Goal: Transaction & Acquisition: Purchase product/service

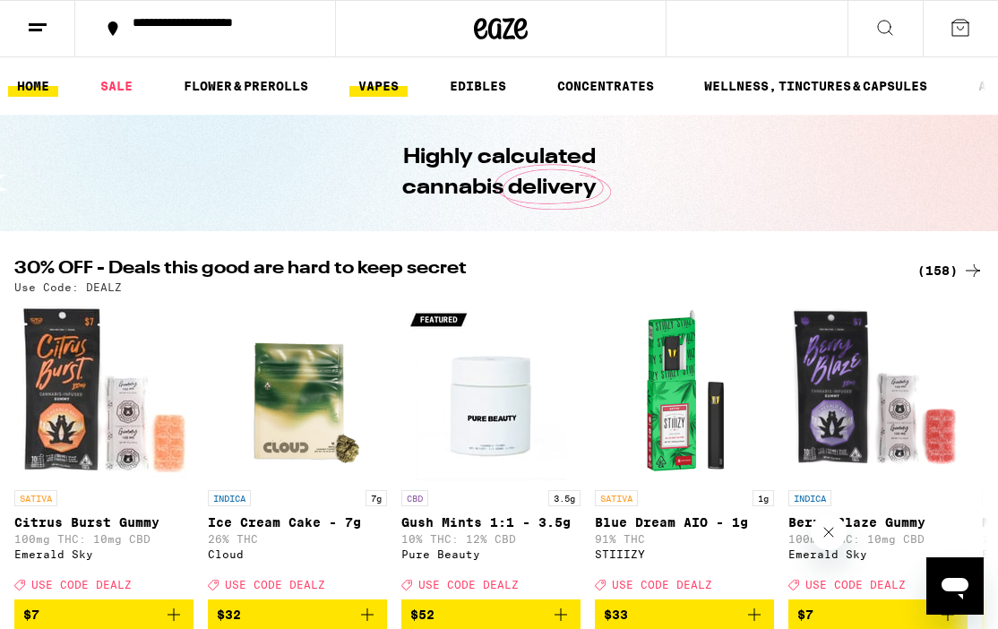
click at [372, 82] on link "VAPES" at bounding box center [378, 86] width 58 height 22
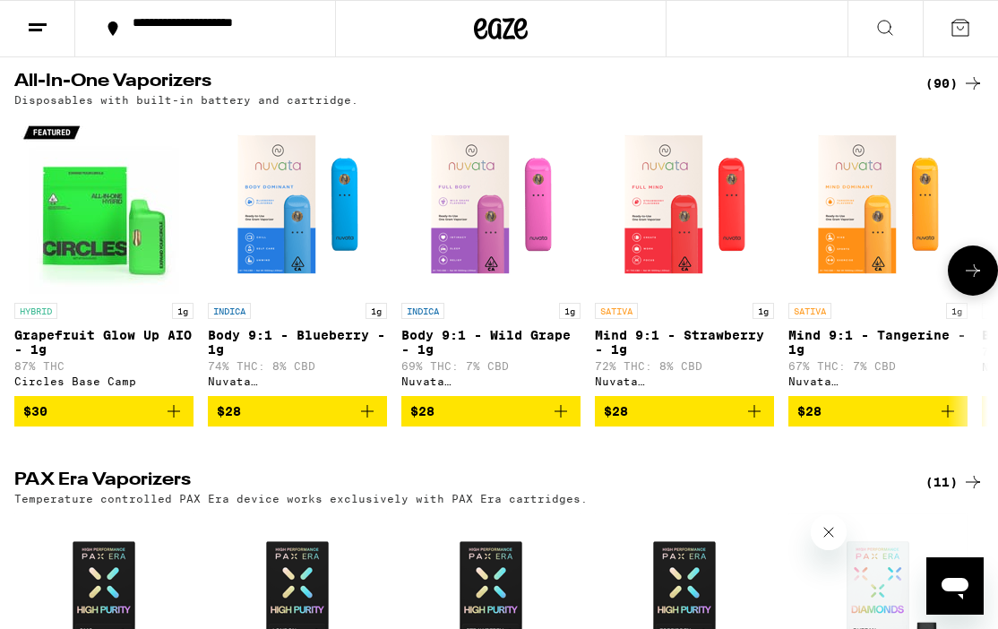
scroll to position [966, 0]
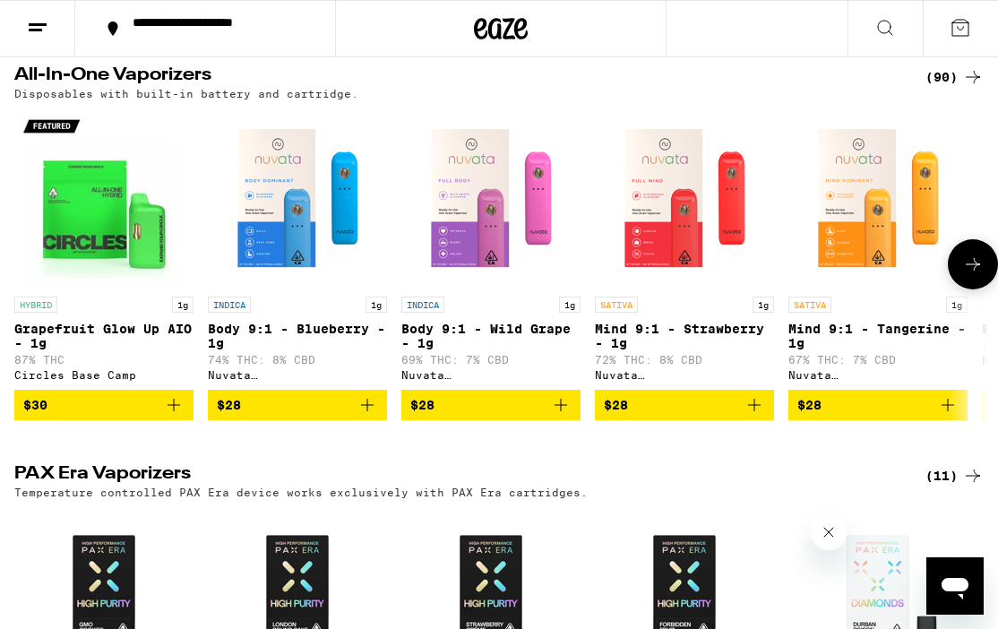
click at [970, 271] on icon at bounding box center [973, 265] width 22 height 22
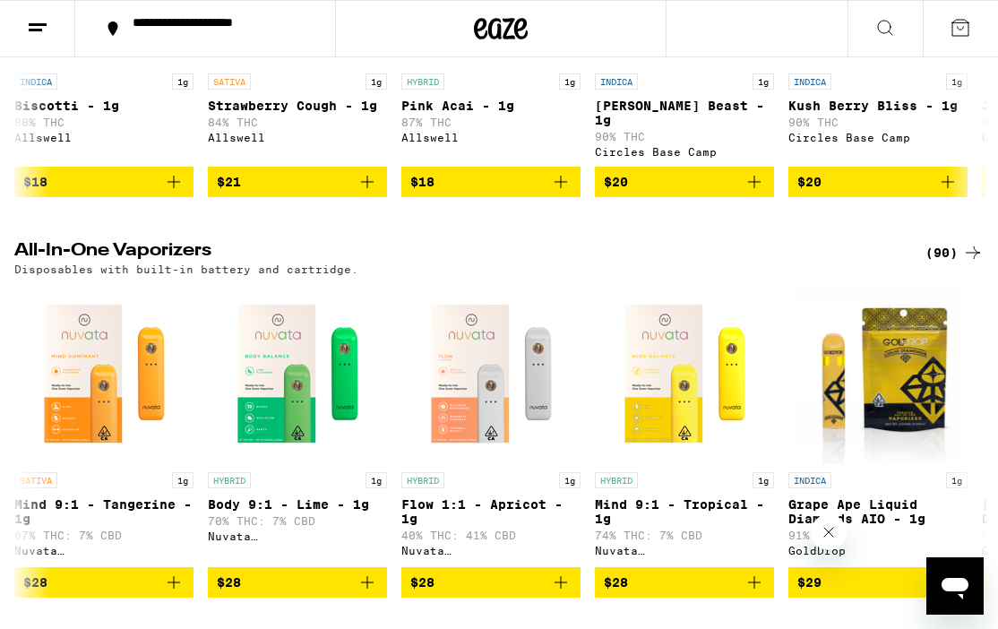
scroll to position [564, 0]
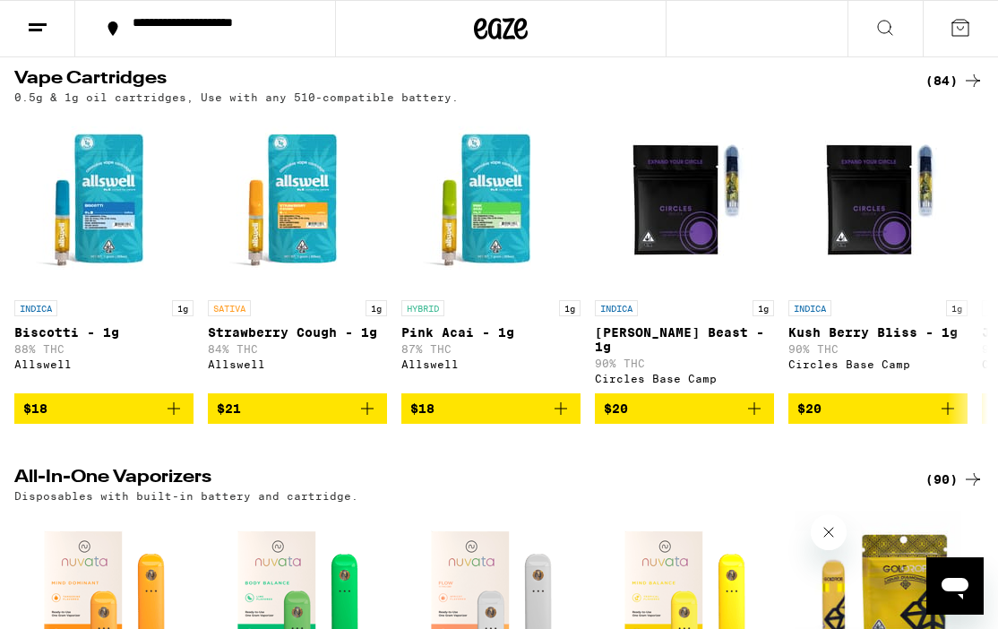
click at [947, 477] on div "(90)" at bounding box center [954, 480] width 58 height 22
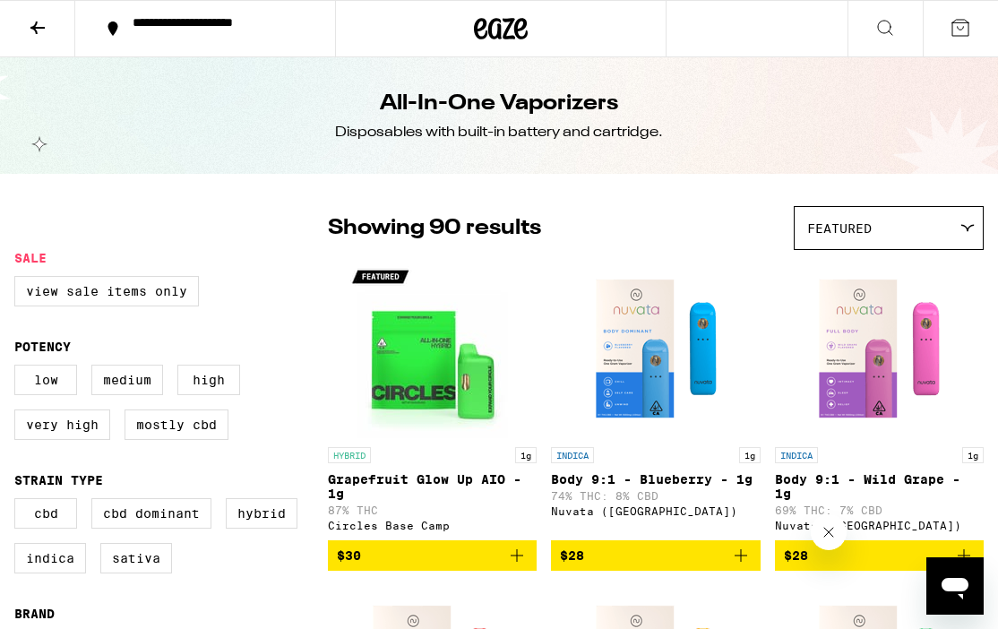
click at [51, 27] on button at bounding box center [37, 29] width 75 height 56
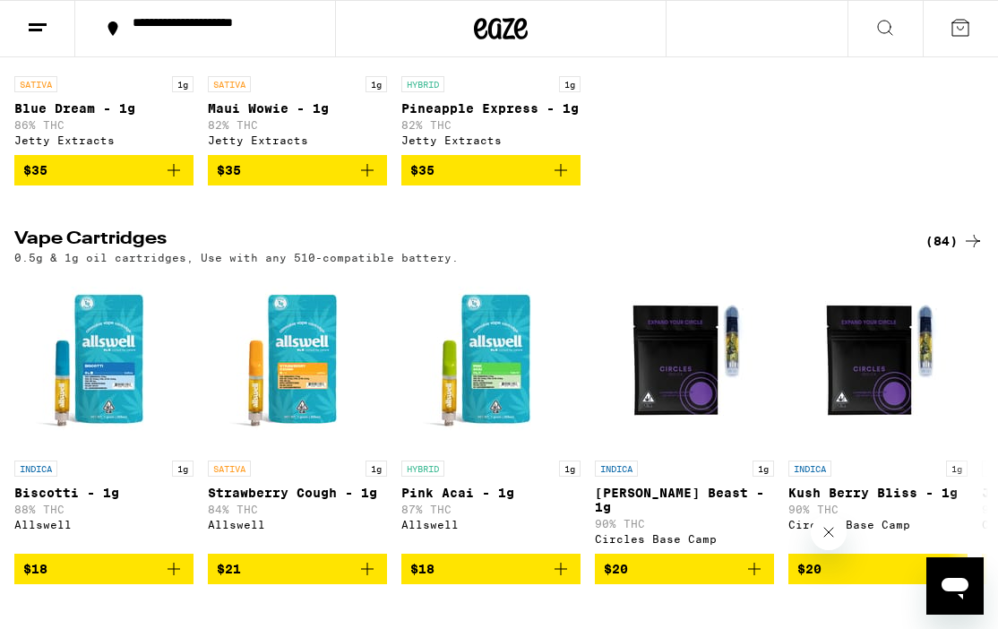
scroll to position [405, 0]
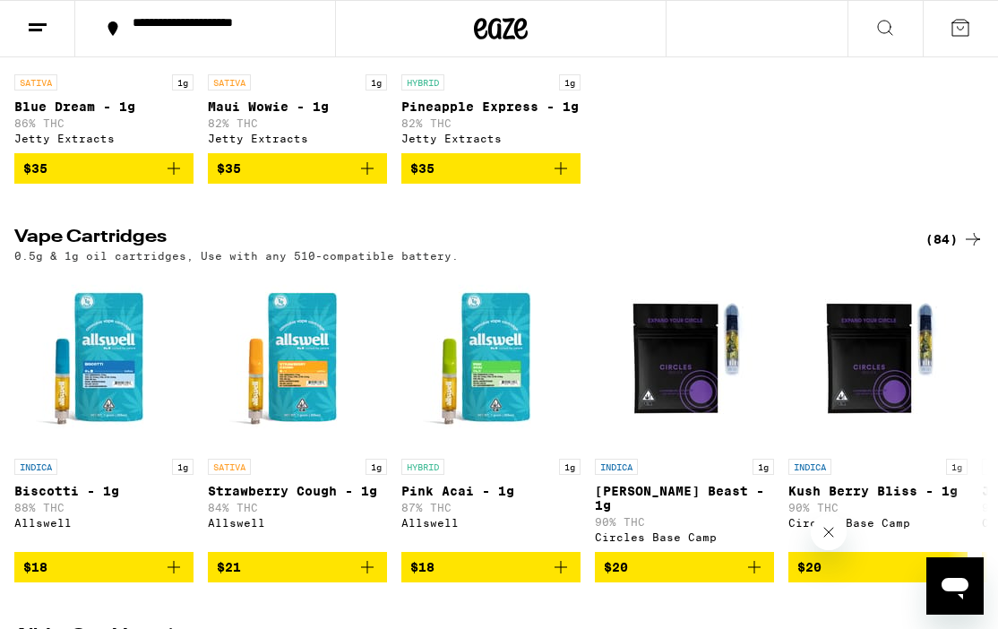
click at [966, 244] on icon at bounding box center [973, 239] width 22 height 22
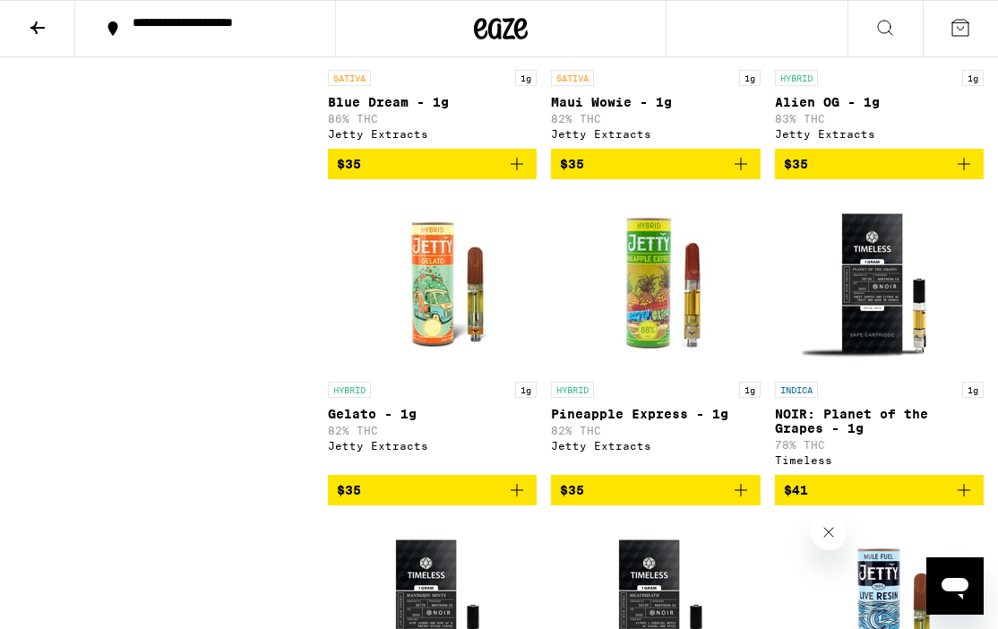
scroll to position [6465, 0]
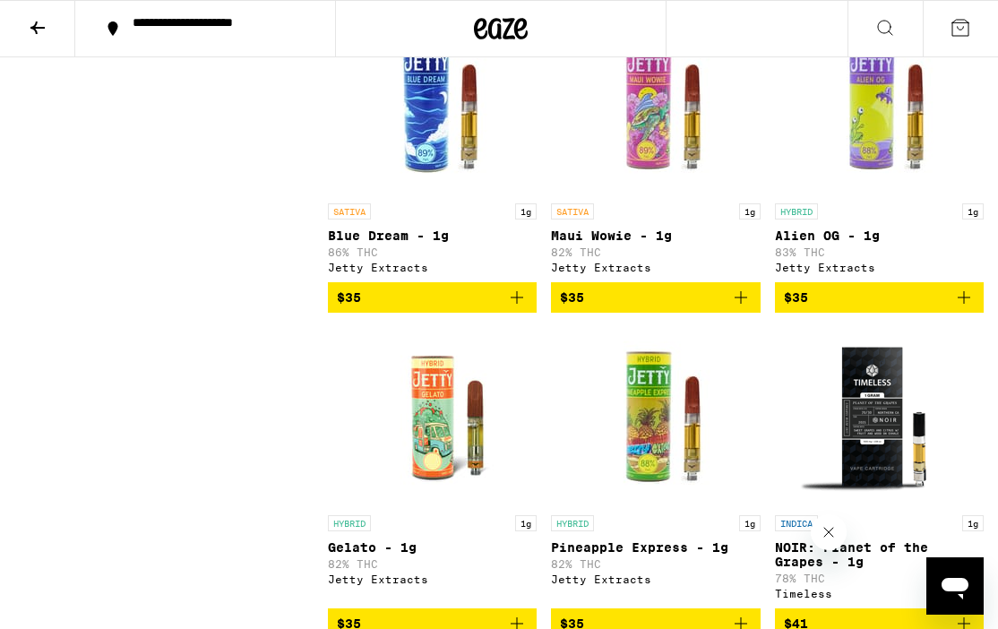
click at [519, 308] on icon "Add to bag" at bounding box center [517, 298] width 22 height 22
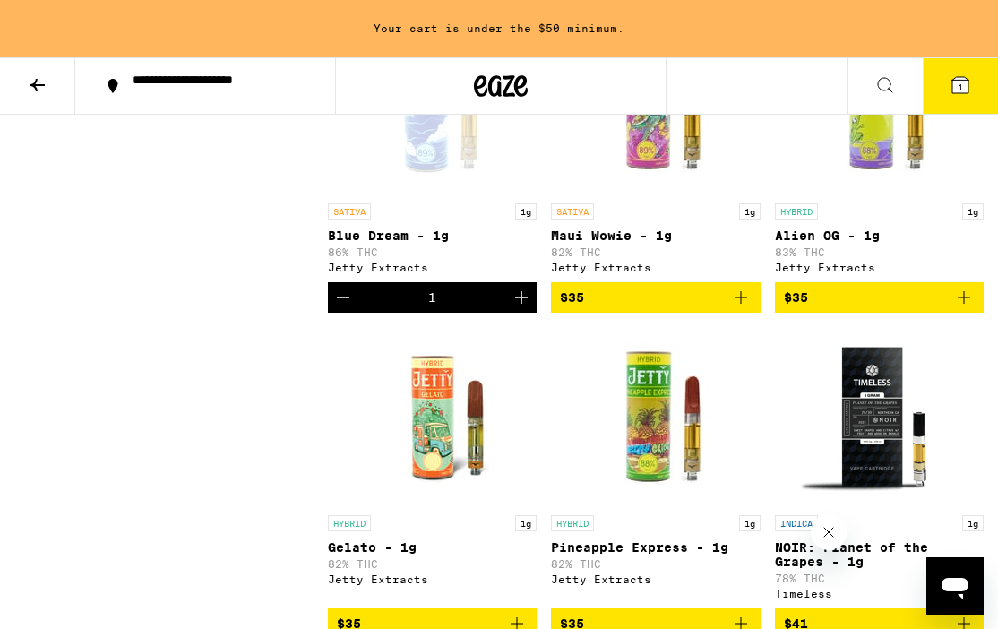
click at [519, 308] on icon "Increment" at bounding box center [522, 298] width 22 height 22
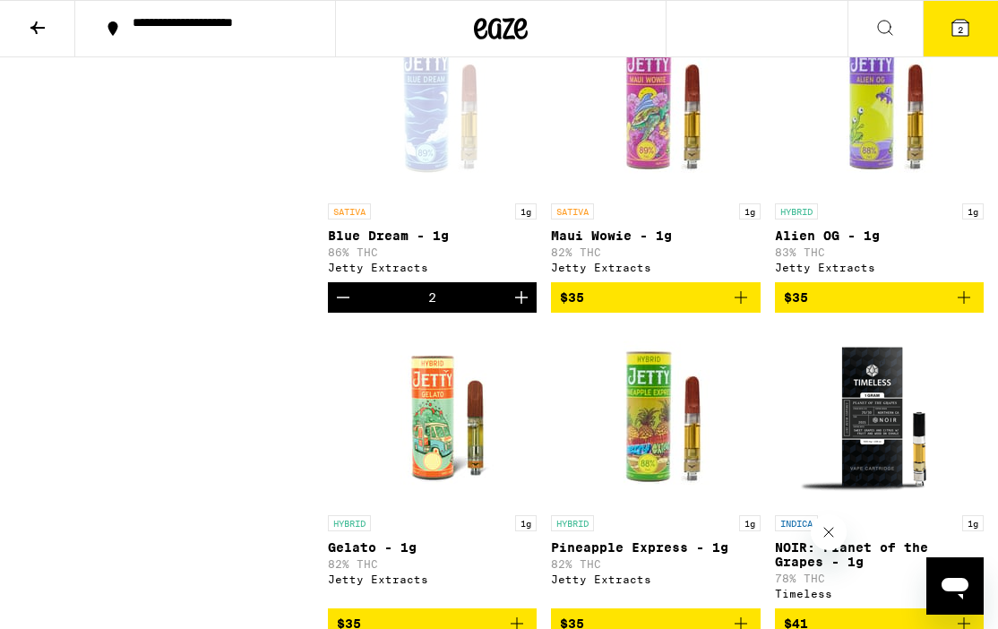
click at [519, 308] on icon "Increment" at bounding box center [522, 298] width 22 height 22
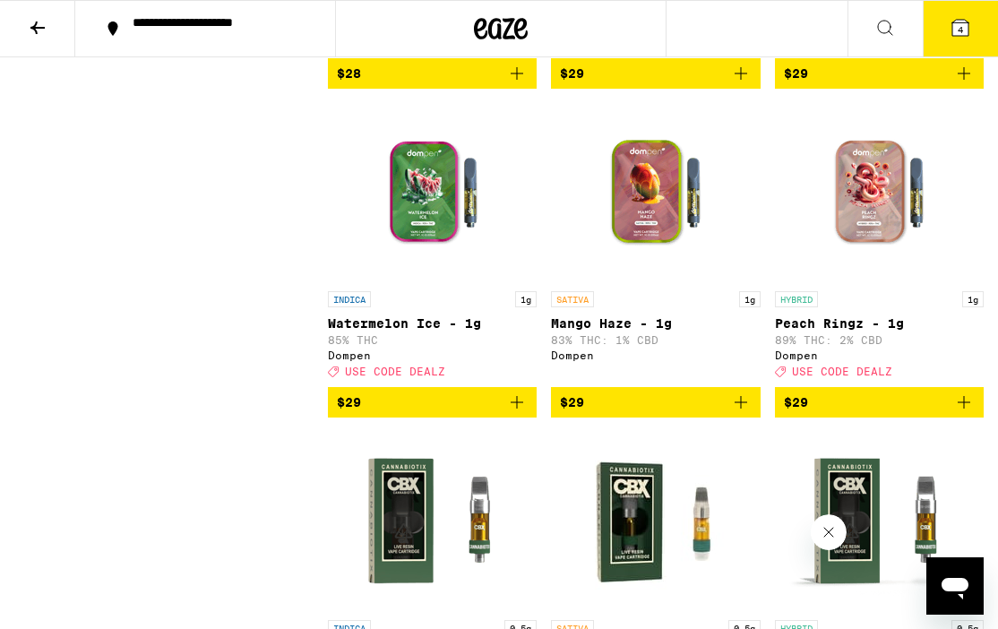
scroll to position [2810, 0]
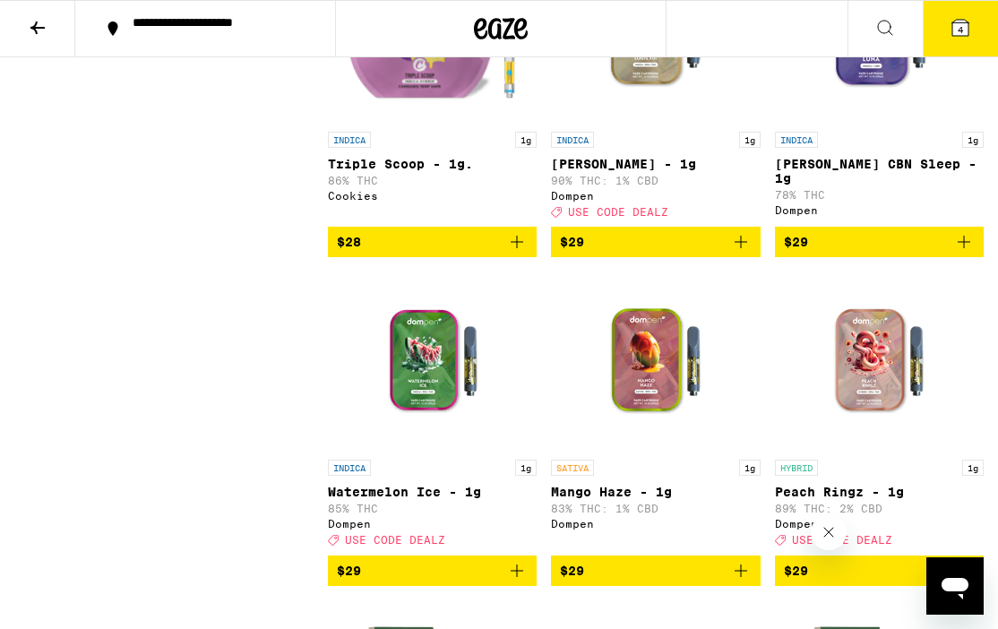
click at [965, 33] on icon at bounding box center [960, 28] width 16 height 16
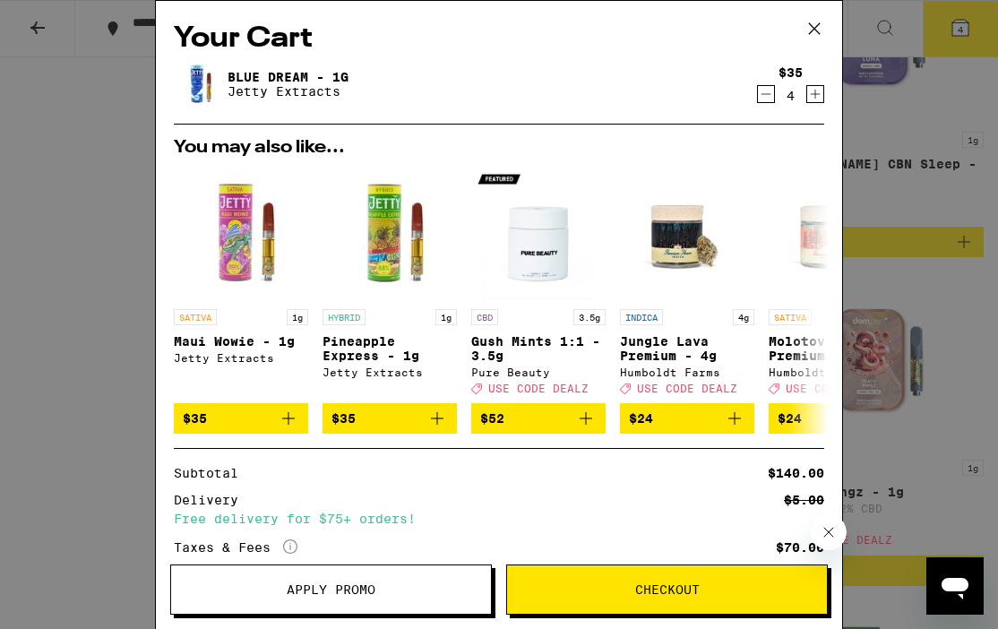
click at [139, 240] on div "Your Cart Blue Dream - 1g Jetty Extracts $35 4 You may also like... SATIVA 1g M…" at bounding box center [499, 314] width 998 height 629
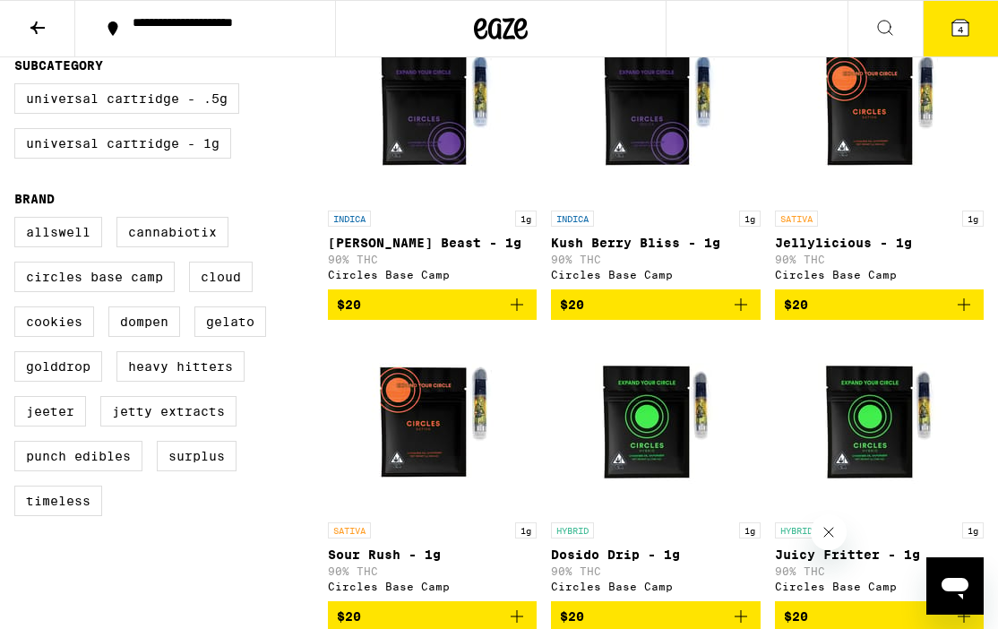
scroll to position [543, 0]
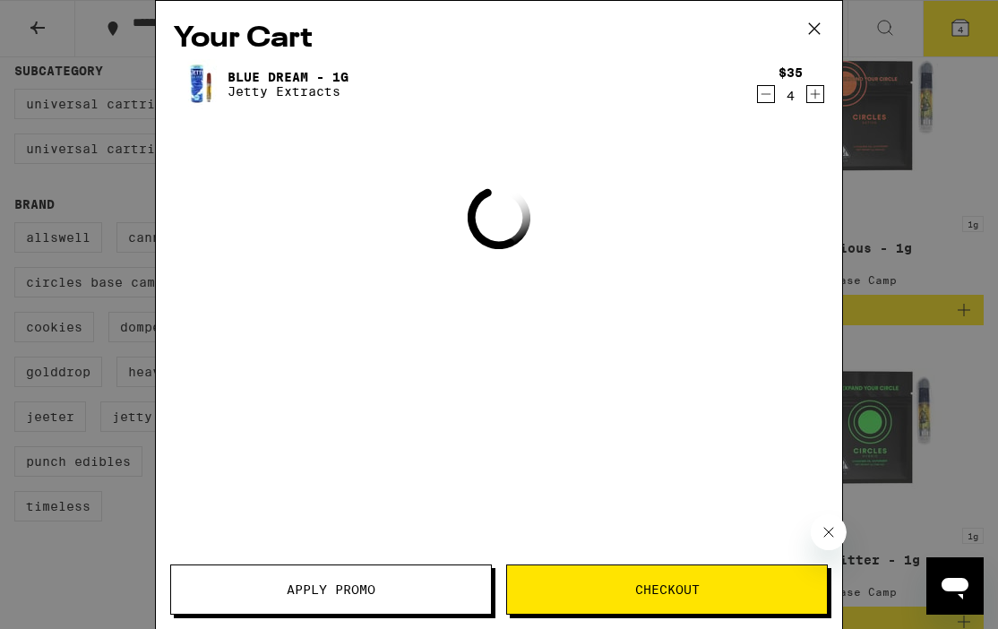
scroll to position [2810, 0]
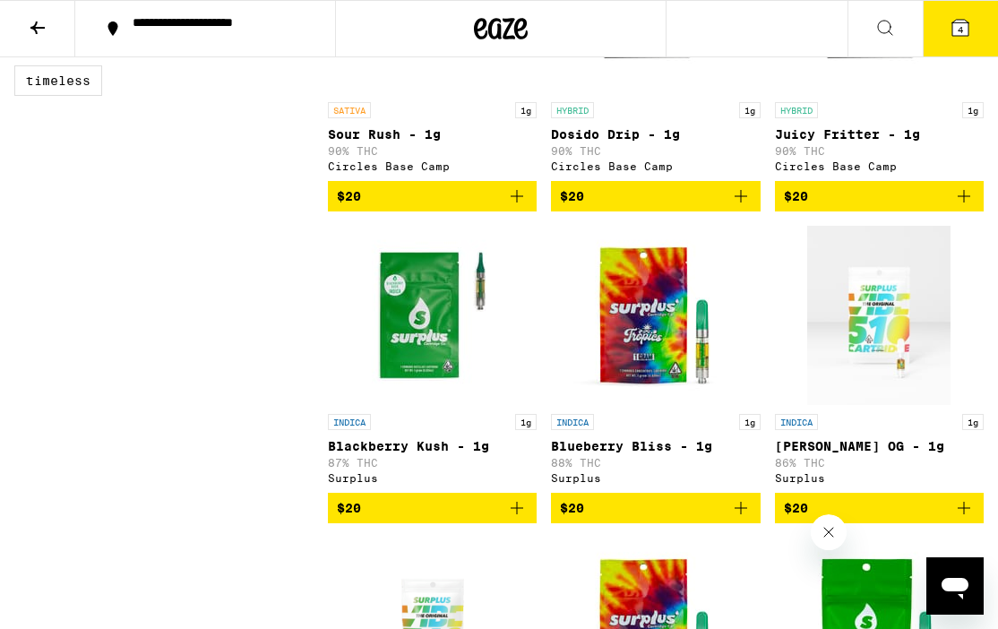
scroll to position [753, 0]
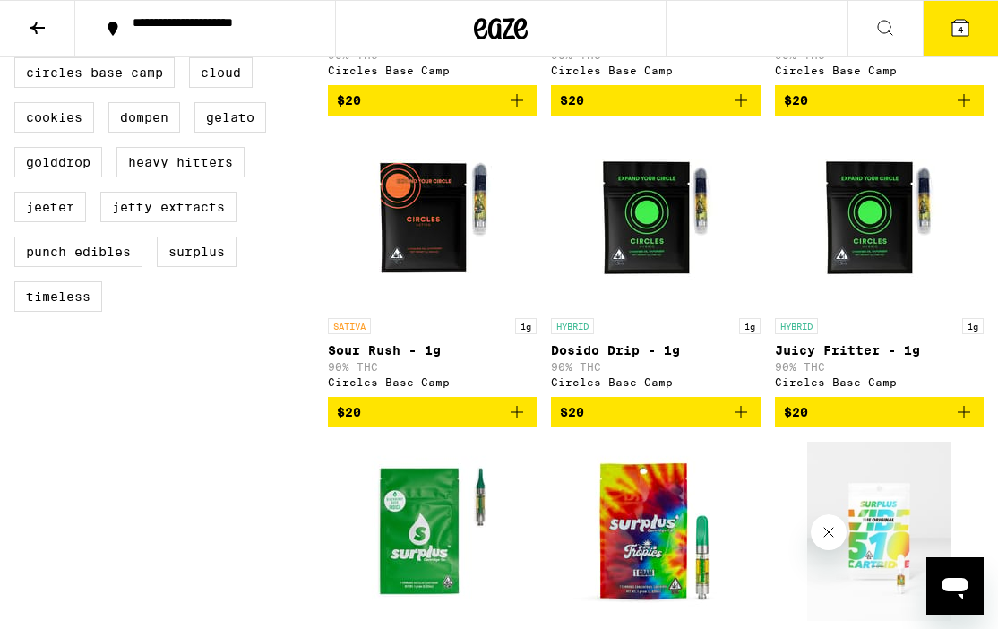
click at [51, 31] on button at bounding box center [37, 29] width 75 height 56
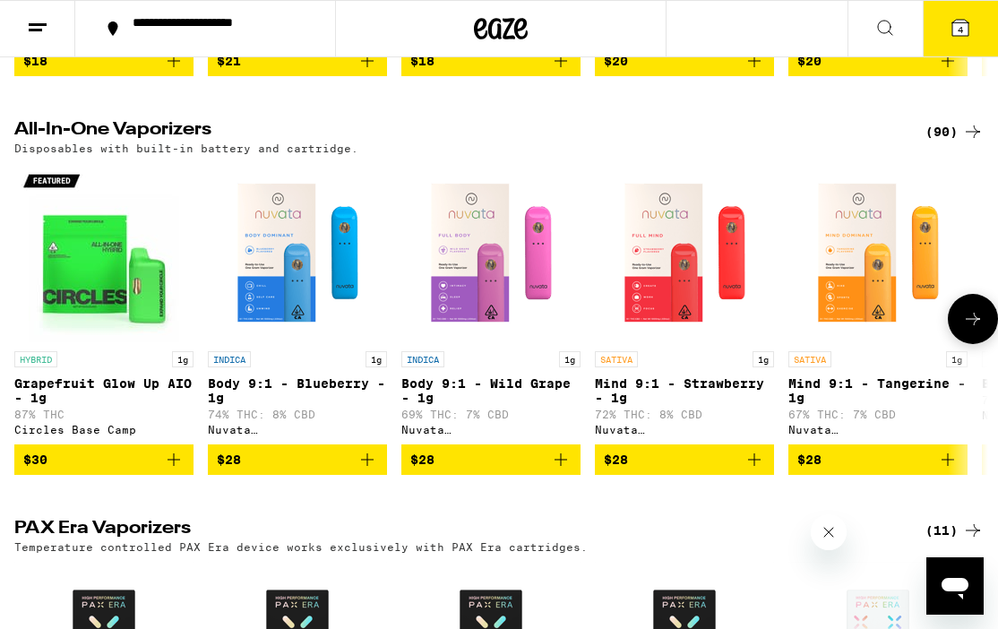
scroll to position [909, 0]
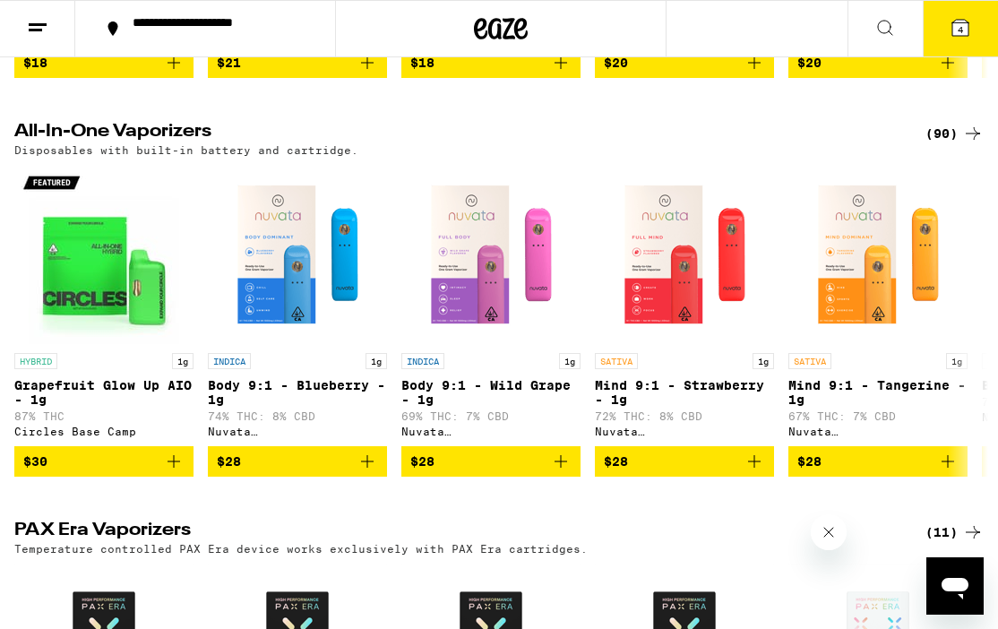
click at [947, 139] on div "(90)" at bounding box center [954, 134] width 58 height 22
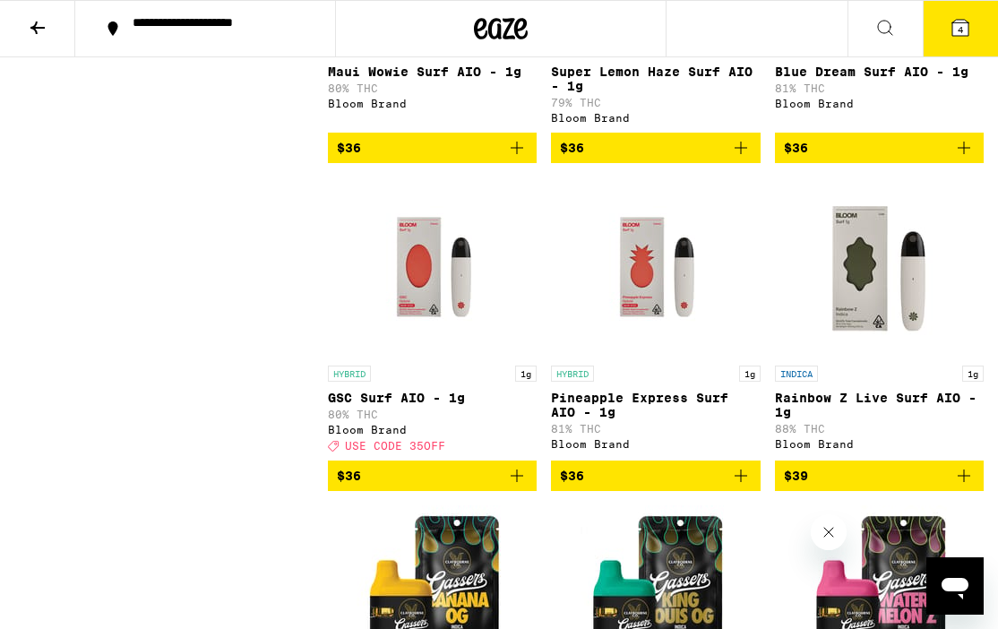
scroll to position [7515, 0]
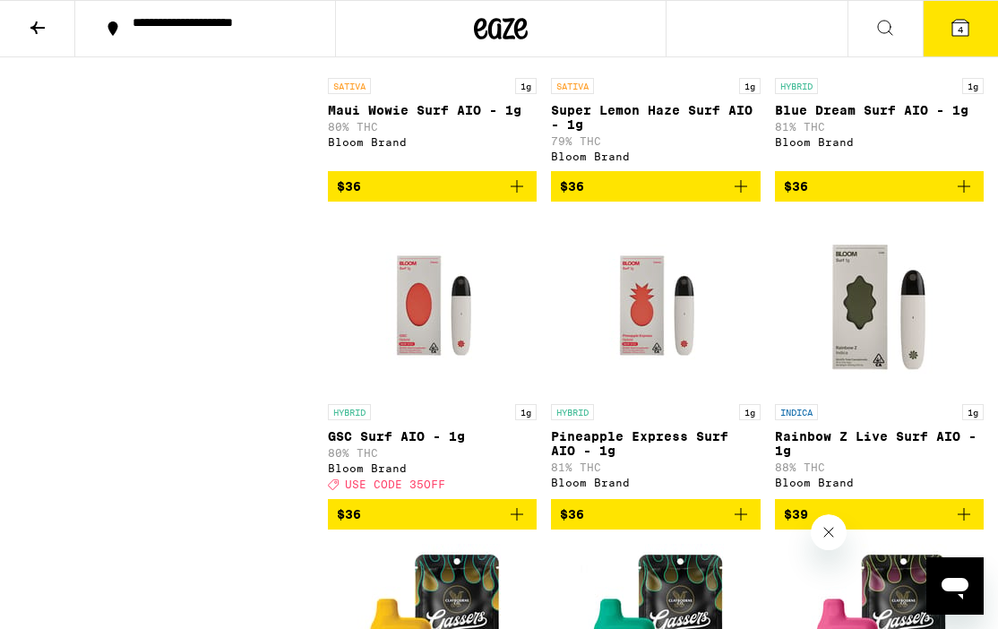
click at [517, 193] on icon "Add to bag" at bounding box center [517, 186] width 13 height 13
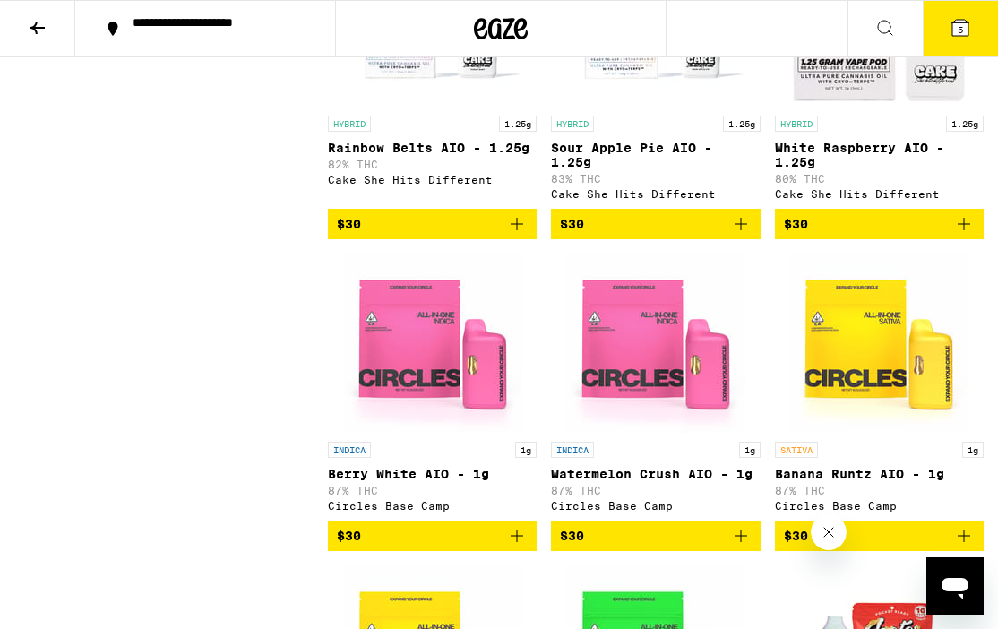
scroll to position [2705, 0]
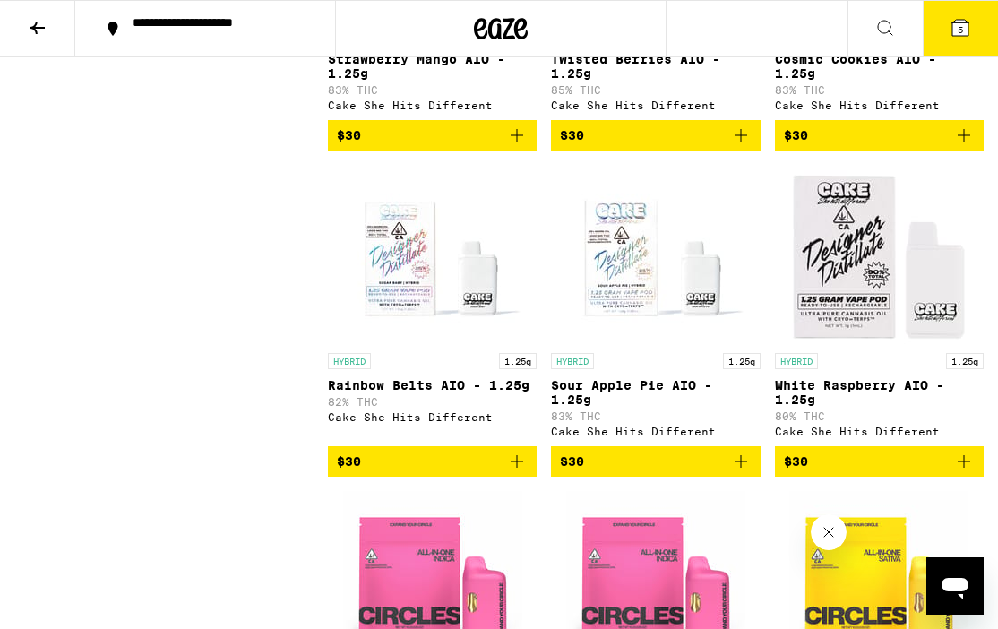
click at [968, 25] on icon at bounding box center [960, 28] width 16 height 16
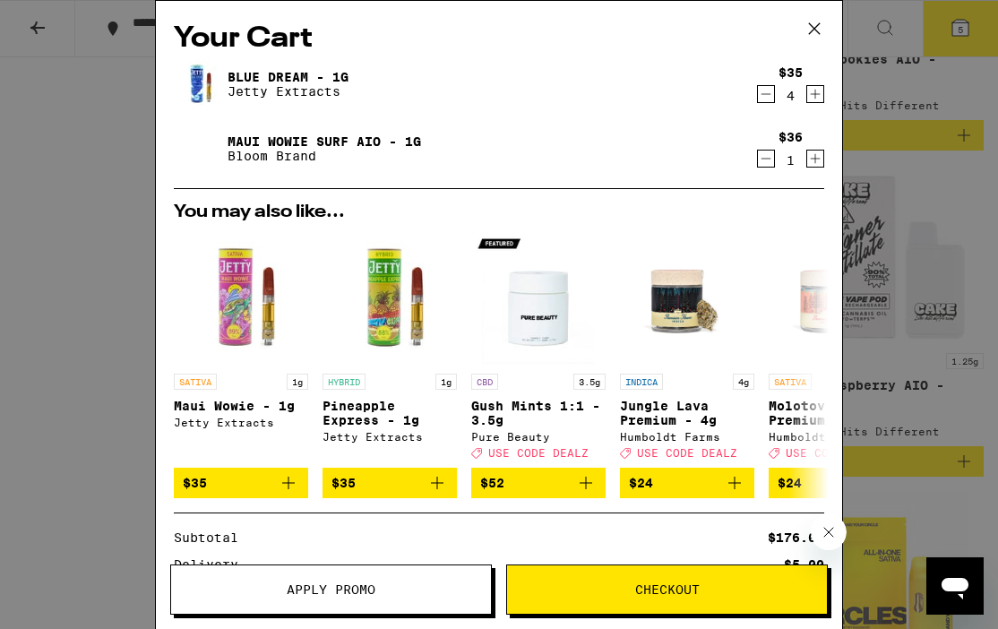
click at [773, 99] on icon "Decrement" at bounding box center [766, 94] width 16 height 22
click at [768, 156] on icon "Decrement" at bounding box center [766, 159] width 16 height 22
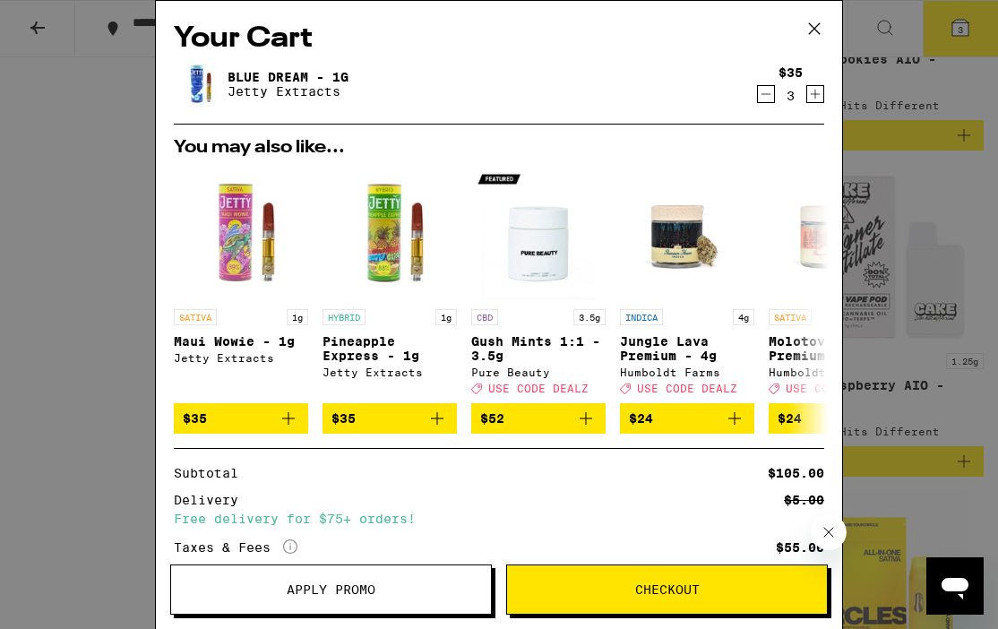
click at [820, 92] on icon "Increment" at bounding box center [815, 94] width 16 height 22
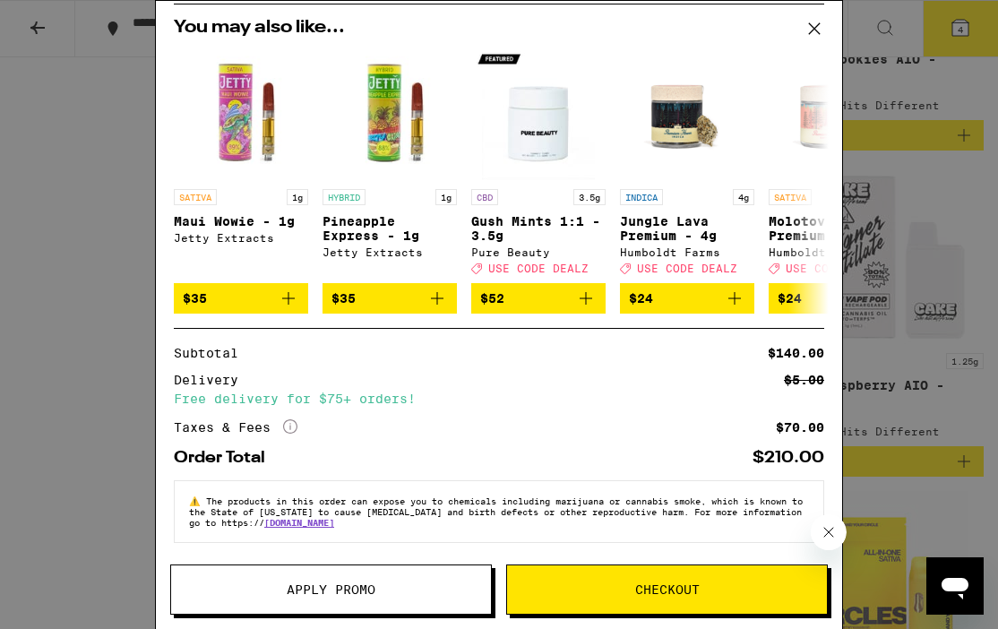
click at [685, 575] on button "Checkout" at bounding box center [667, 589] width 322 height 50
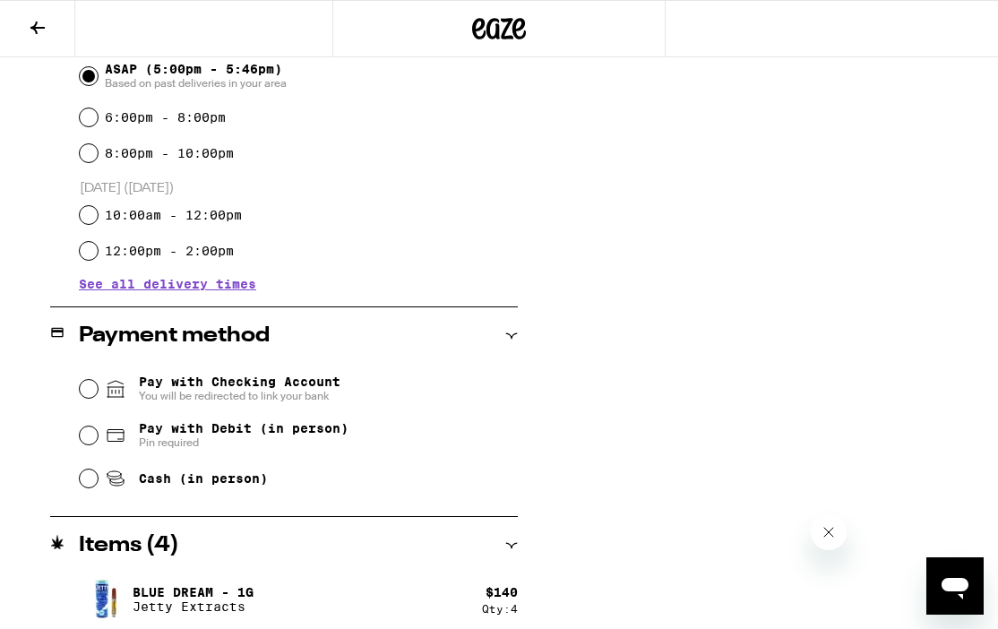
scroll to position [534, 0]
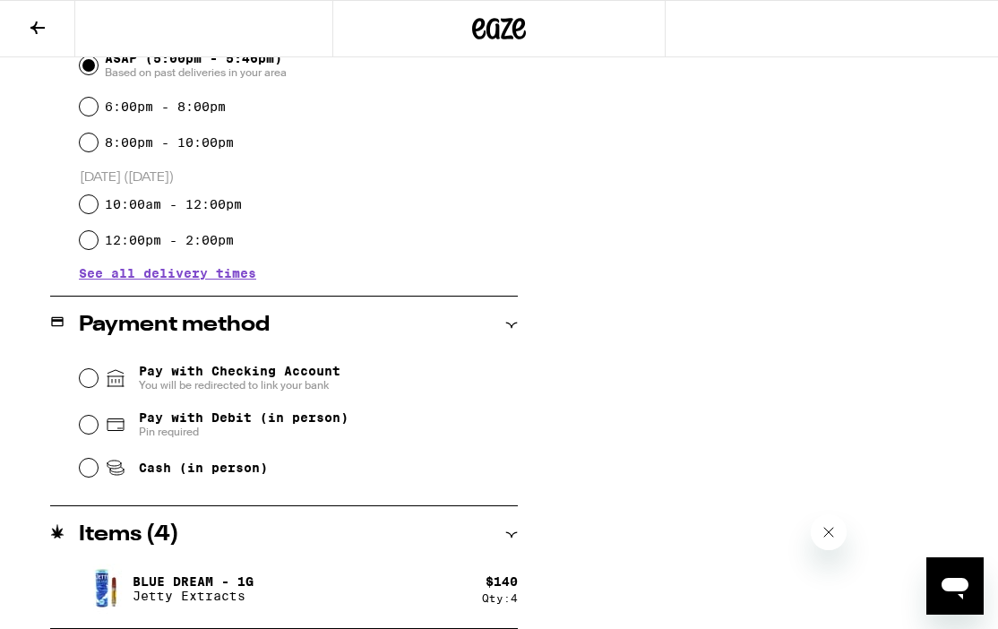
click at [178, 425] on span "Pay with Debit (in person)" at bounding box center [244, 417] width 210 height 14
click at [98, 426] on input "Pay with Debit (in person) Pin required" at bounding box center [89, 425] width 18 height 18
radio input "true"
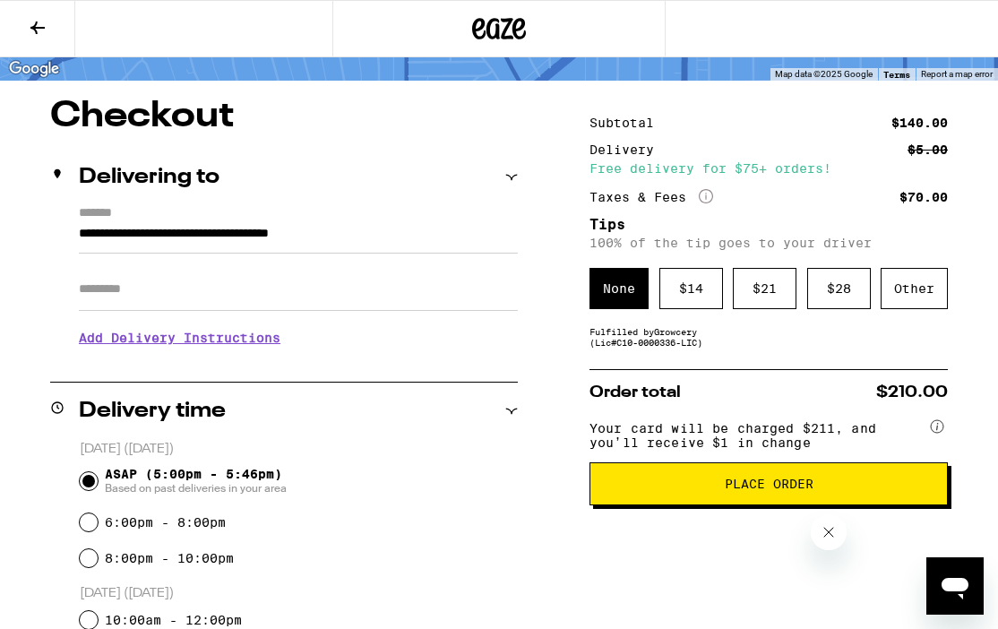
scroll to position [134, 0]
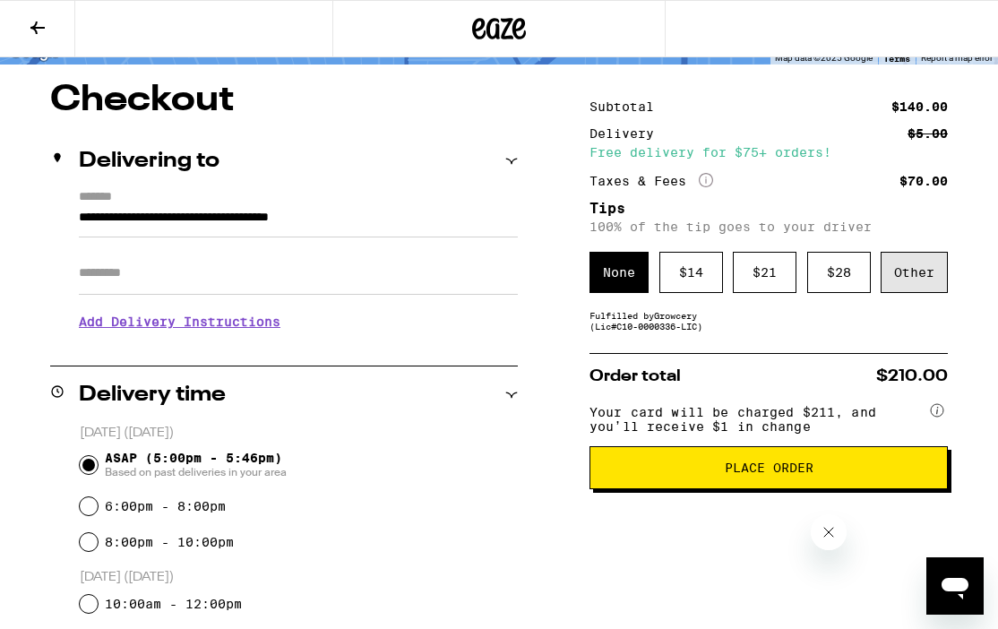
click at [912, 270] on div "Other" at bounding box center [914, 272] width 67 height 41
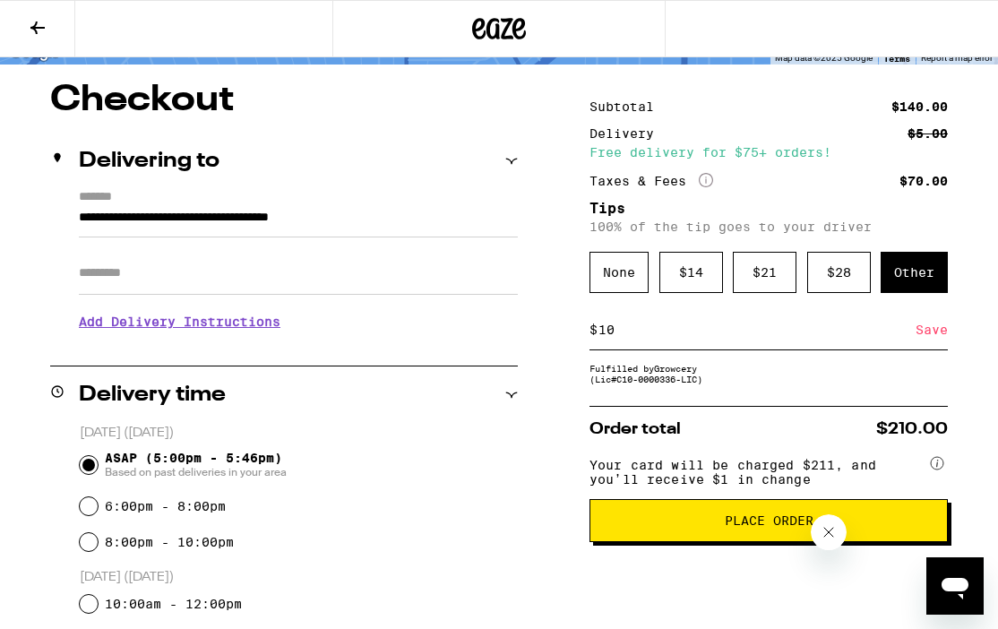
click at [945, 342] on div "Save" at bounding box center [932, 329] width 32 height 39
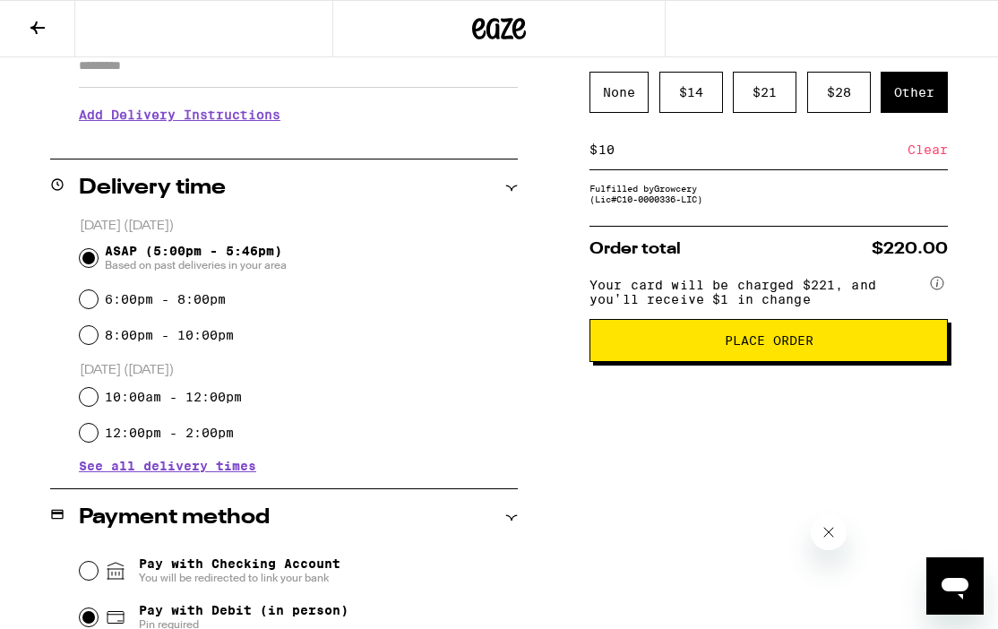
scroll to position [305, 0]
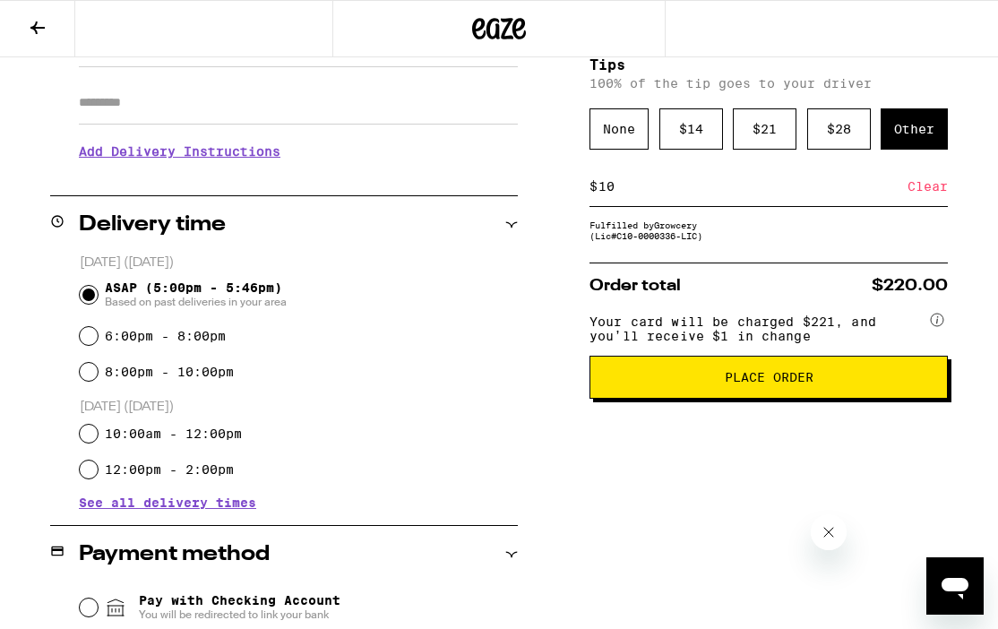
click at [667, 194] on input "10" at bounding box center [753, 186] width 310 height 16
type input "1"
type input "5"
click at [929, 192] on div "Save" at bounding box center [932, 186] width 32 height 39
click at [776, 399] on button "Place Order" at bounding box center [769, 377] width 358 height 43
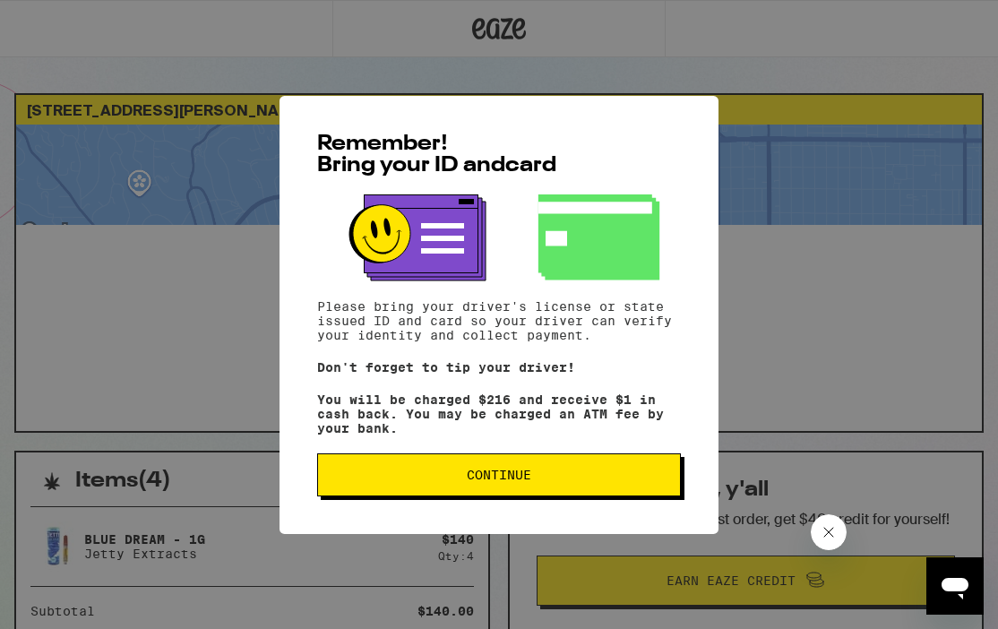
click at [566, 469] on button "Continue" at bounding box center [499, 474] width 364 height 43
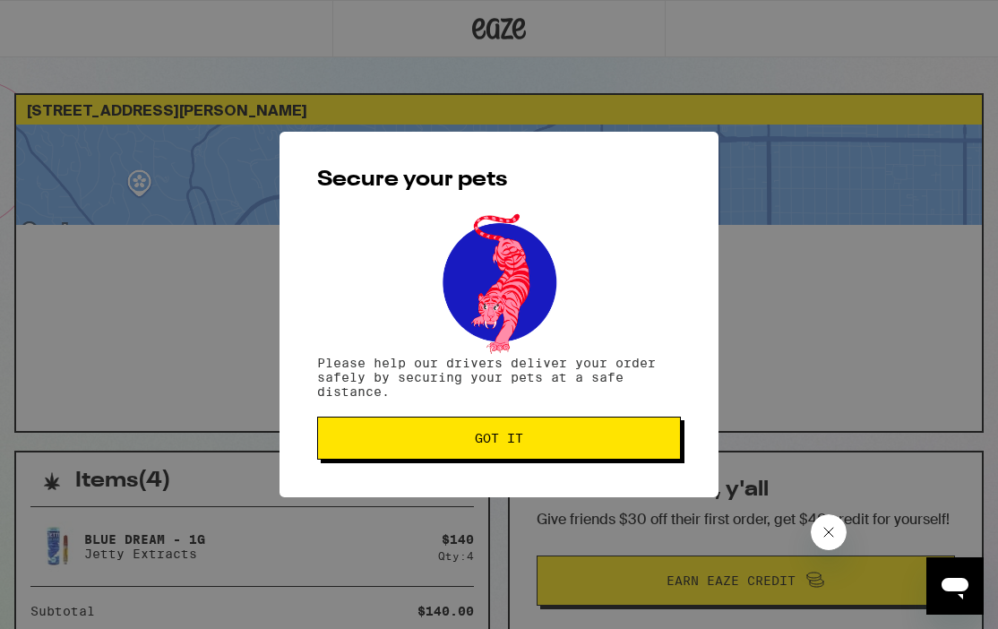
click at [535, 435] on span "Got it" at bounding box center [498, 438] width 333 height 13
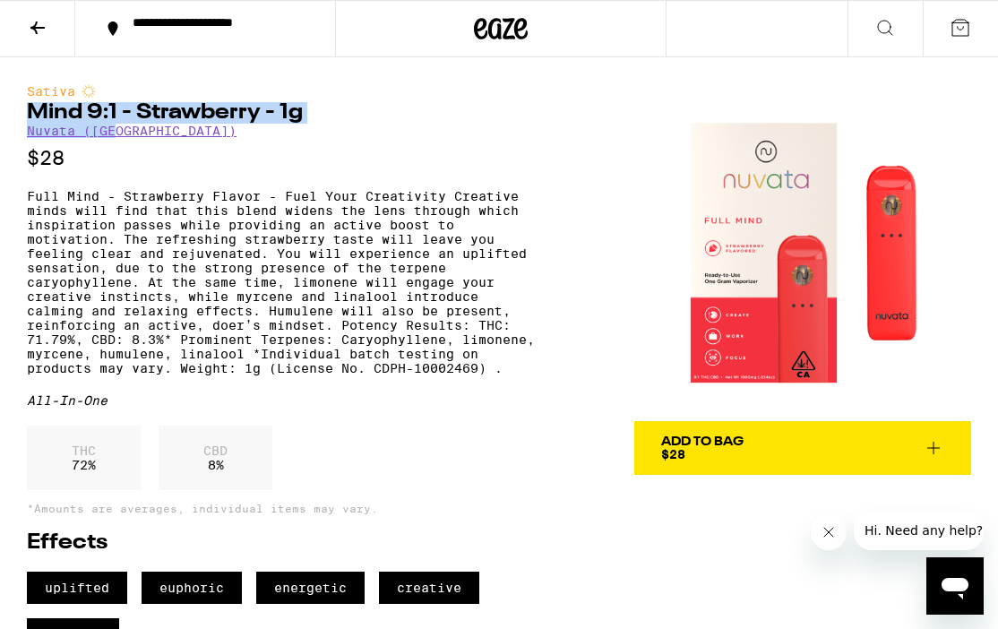
drag, startPoint x: 142, startPoint y: 138, endPoint x: 7, endPoint y: 120, distance: 136.5
click at [5, 117] on div "Sativa Mind 9:1 - Strawberry - 1g Nuvata ([GEOGRAPHIC_DATA]) $28 Full Mind - St…" at bounding box center [499, 353] width 998 height 593
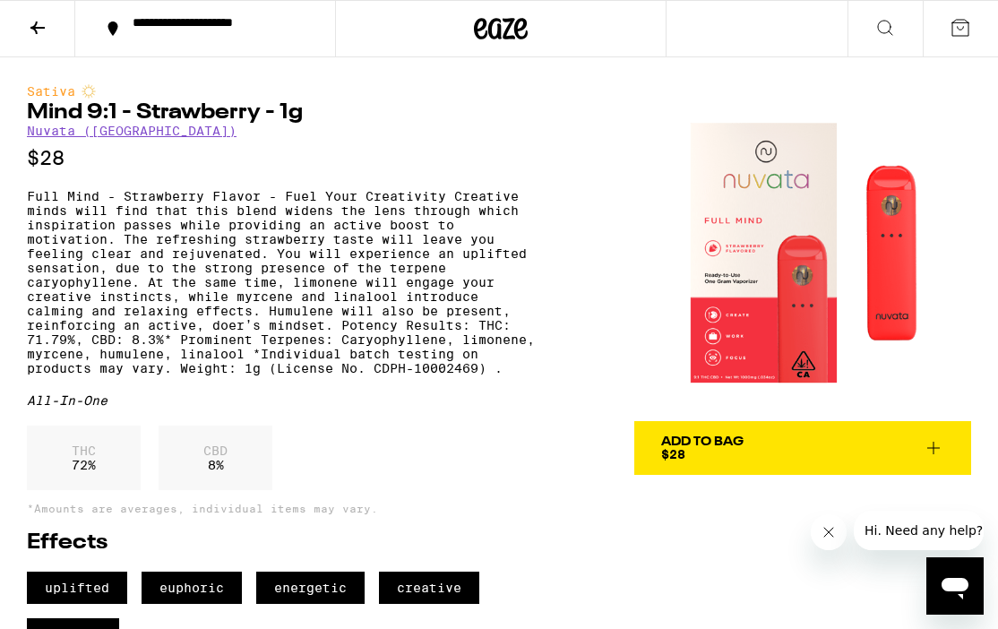
click at [485, 212] on p "Full Mind - Strawberry Flavor - Fuel Your Creativity Creative minds will find t…" at bounding box center [285, 282] width 516 height 186
